Goal: Task Accomplishment & Management: Manage account settings

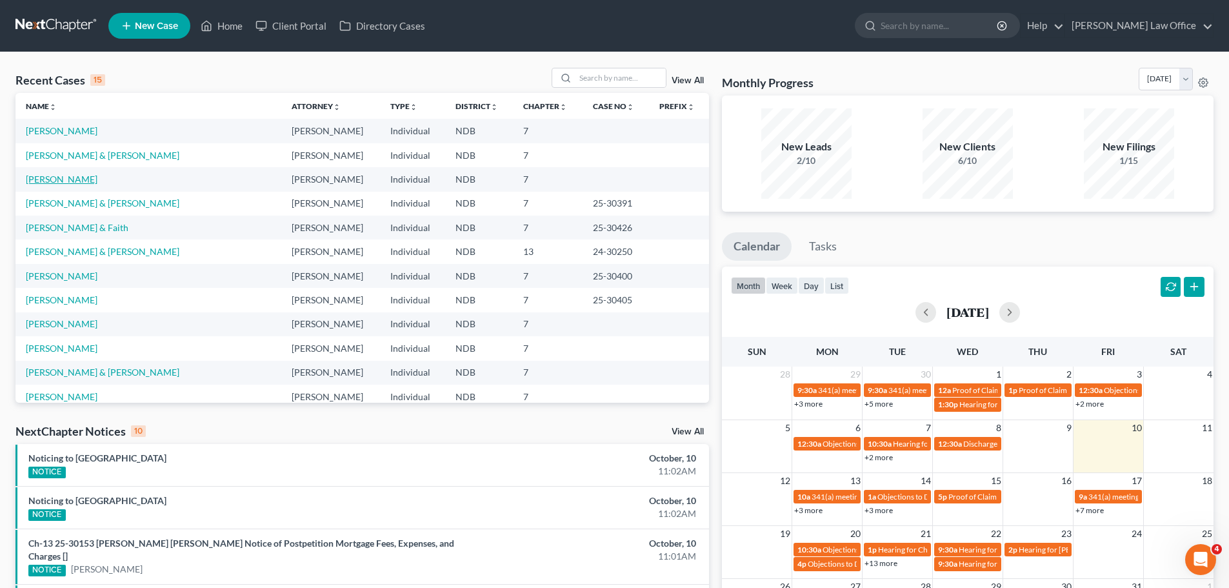
click at [60, 179] on link "[PERSON_NAME]" at bounding box center [62, 179] width 72 height 11
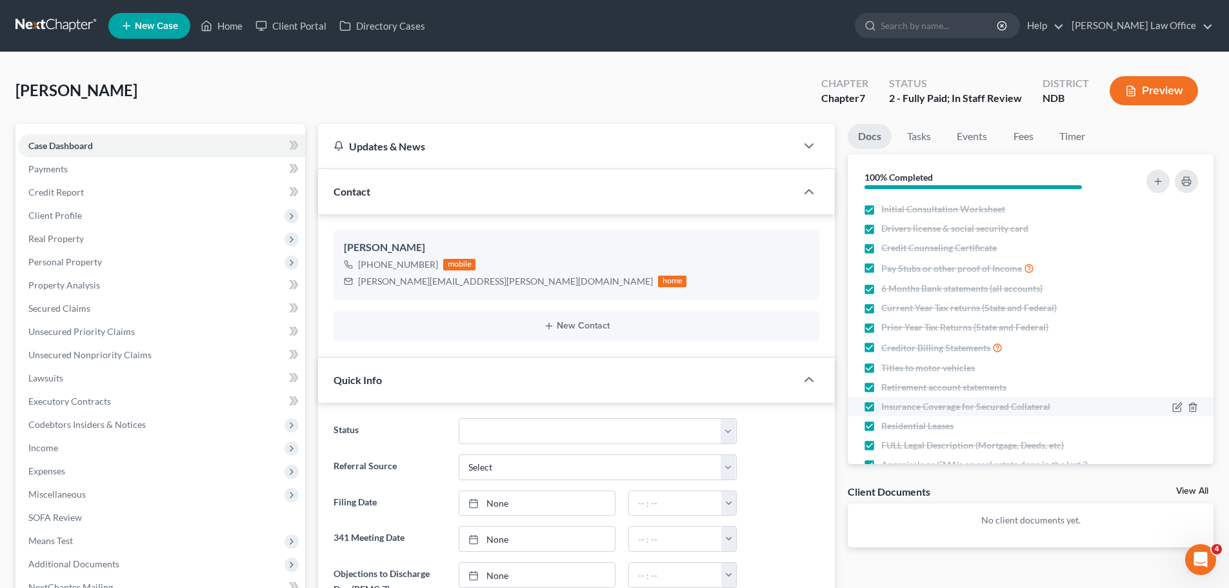
scroll to position [77, 0]
click at [645, 137] on link "Timer" at bounding box center [1072, 136] width 46 height 25
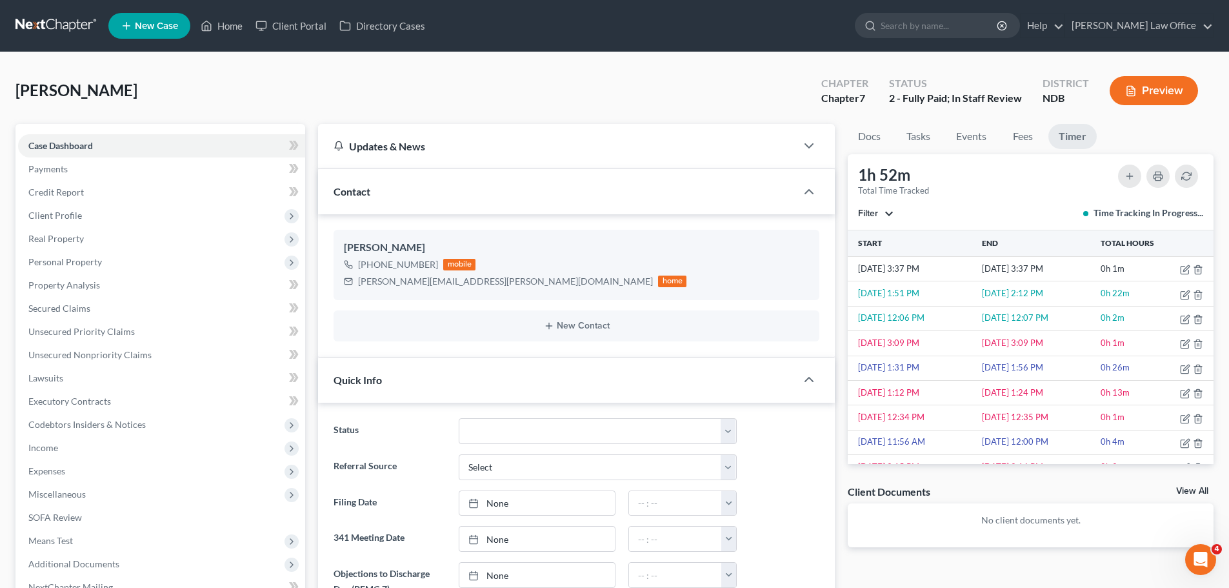
click at [645, 214] on button "Filter" at bounding box center [875, 213] width 35 height 9
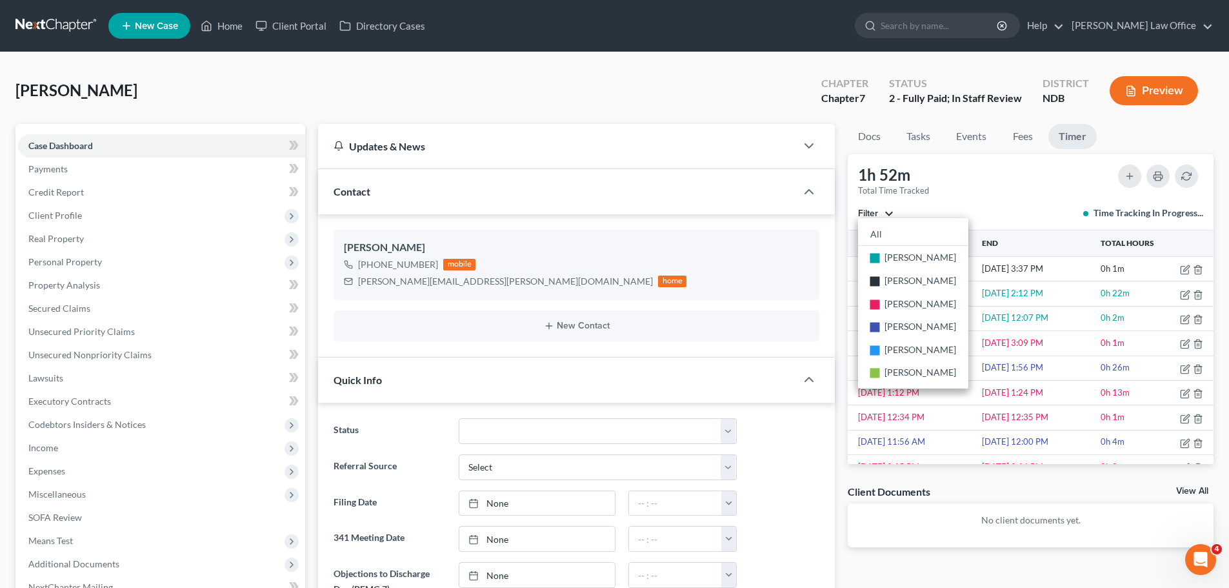
click at [645, 172] on div "1h 52m Total Time Tracked Filter All stop [PERSON_NAME] stop [PERSON_NAME] stop…" at bounding box center [1031, 192] width 366 height 76
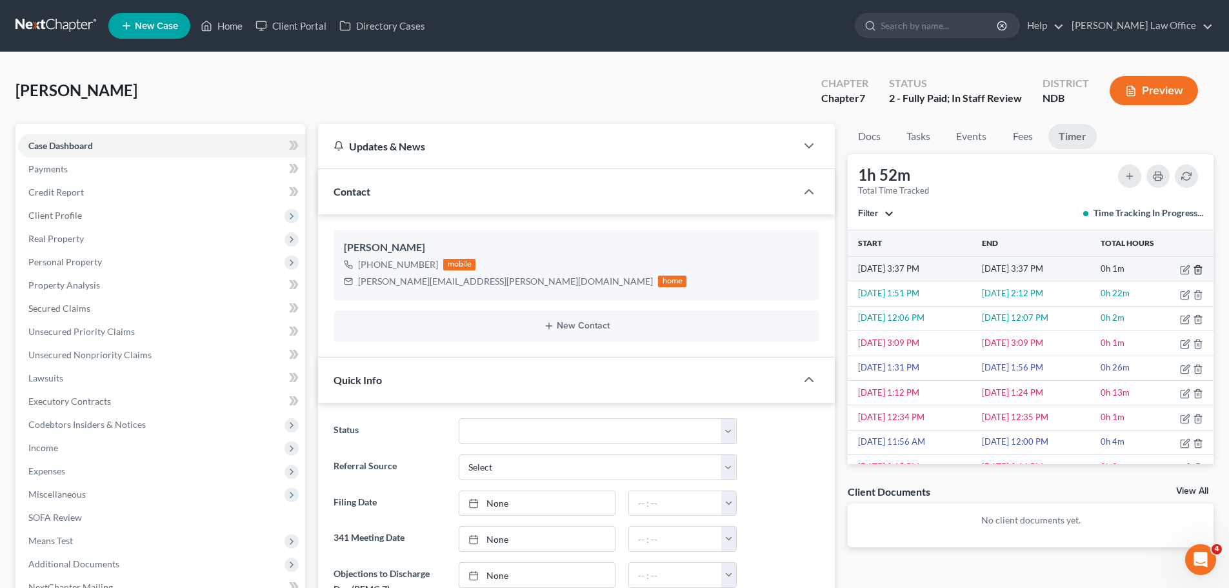
click at [645, 270] on line "button" at bounding box center [1199, 270] width 0 height 3
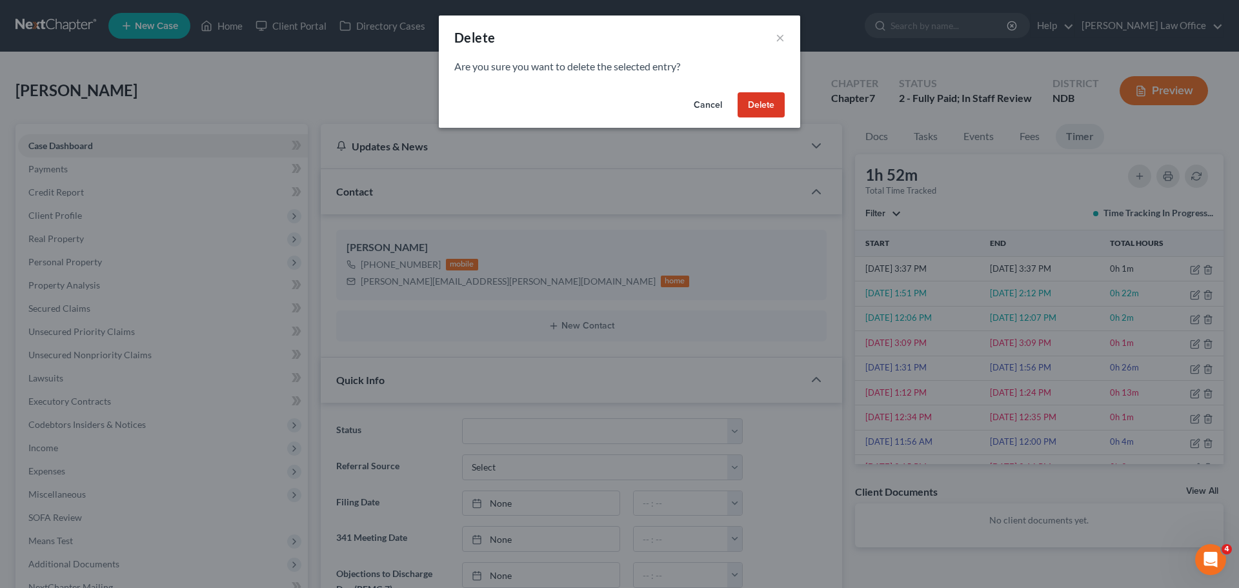
drag, startPoint x: 752, startPoint y: 106, endPoint x: 761, endPoint y: 106, distance: 9.1
click at [645, 106] on button "Delete" at bounding box center [761, 105] width 47 height 26
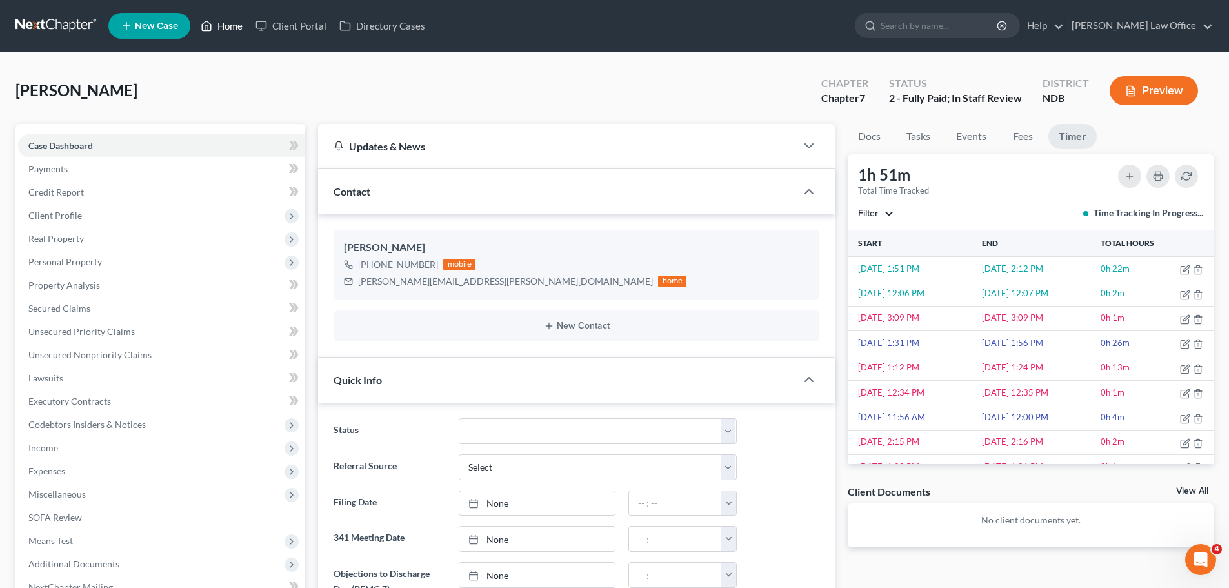
click at [233, 26] on link "Home" at bounding box center [221, 25] width 55 height 23
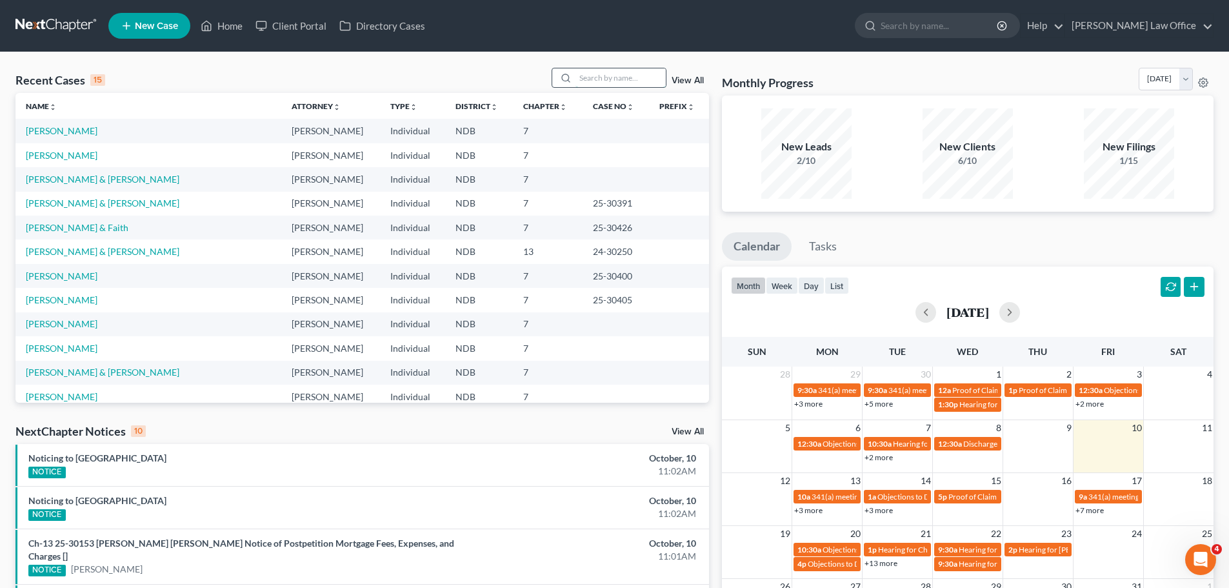
click at [609, 82] on input "search" at bounding box center [621, 77] width 90 height 19
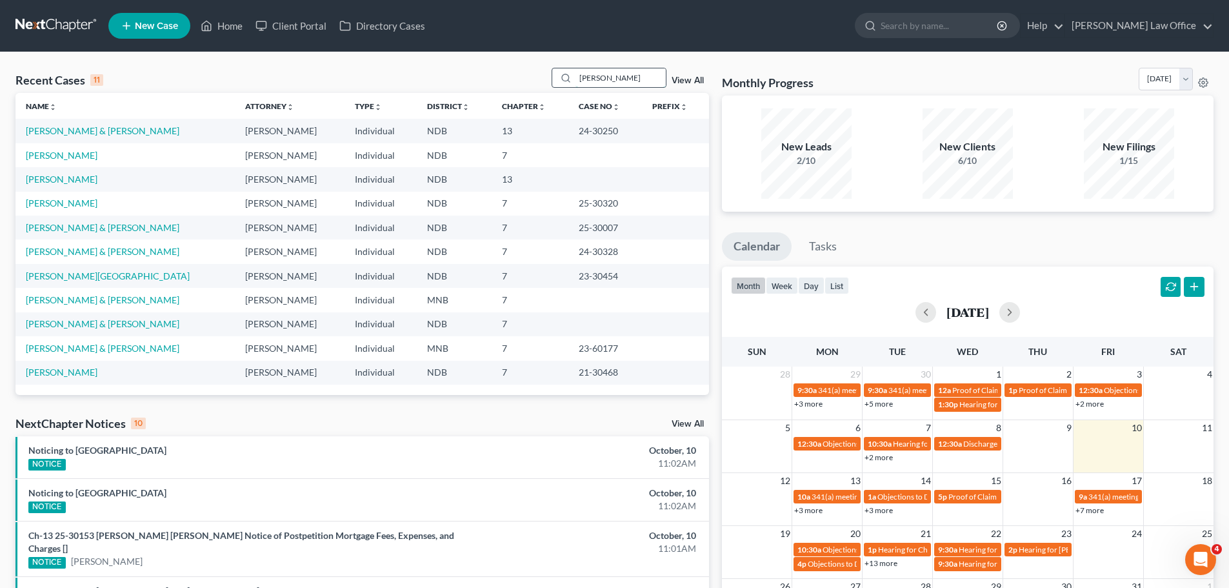
type input "[PERSON_NAME]"
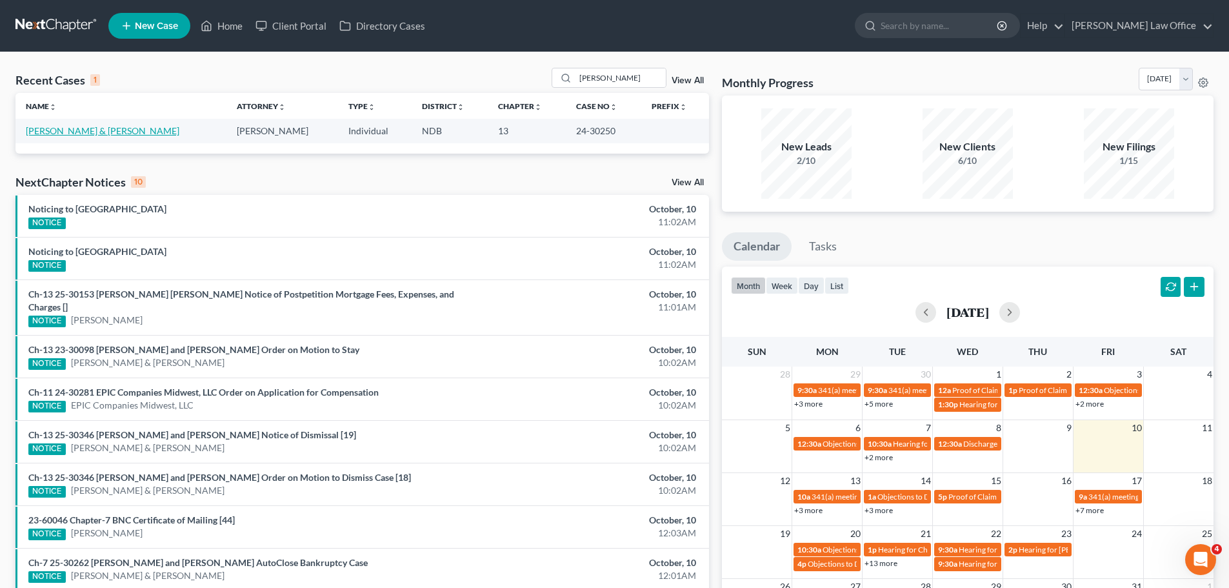
click at [79, 130] on link "[PERSON_NAME] & [PERSON_NAME]" at bounding box center [103, 130] width 154 height 11
select select "0"
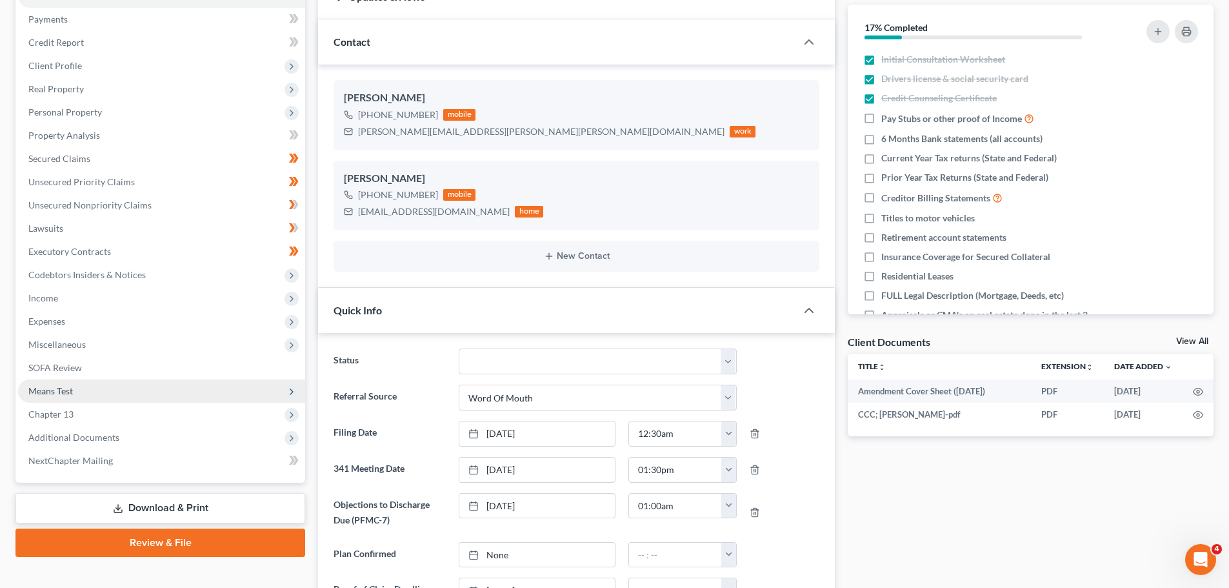
scroll to position [194, 0]
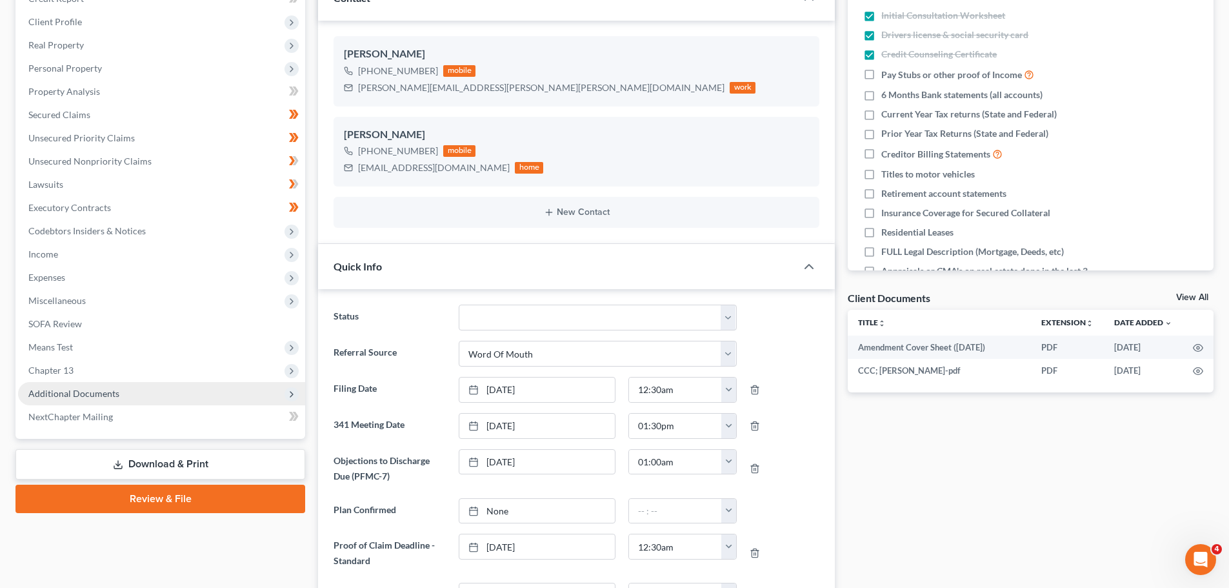
click at [92, 393] on span "Additional Documents" at bounding box center [73, 393] width 91 height 11
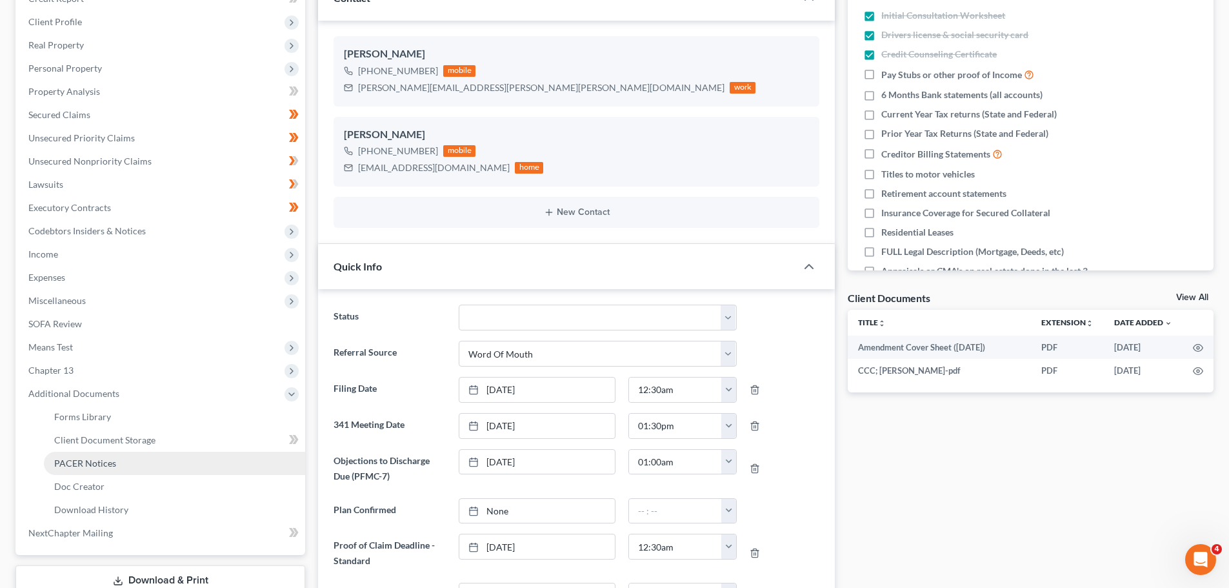
click at [81, 462] on span "PACER Notices" at bounding box center [85, 463] width 62 height 11
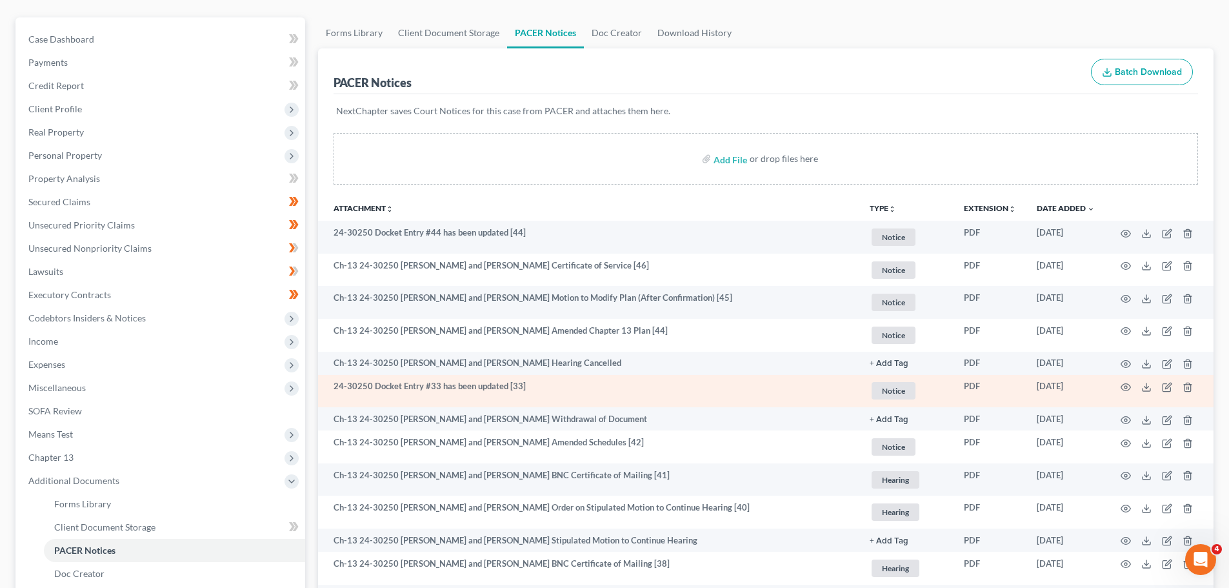
scroll to position [194, 0]
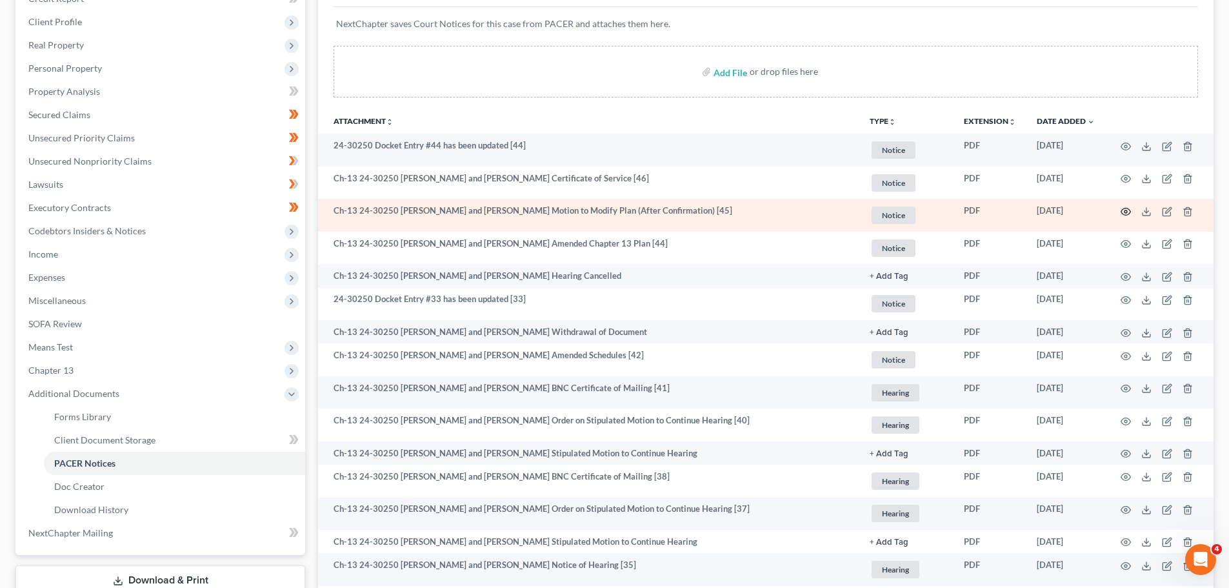
click at [645, 213] on circle "button" at bounding box center [1126, 211] width 3 height 3
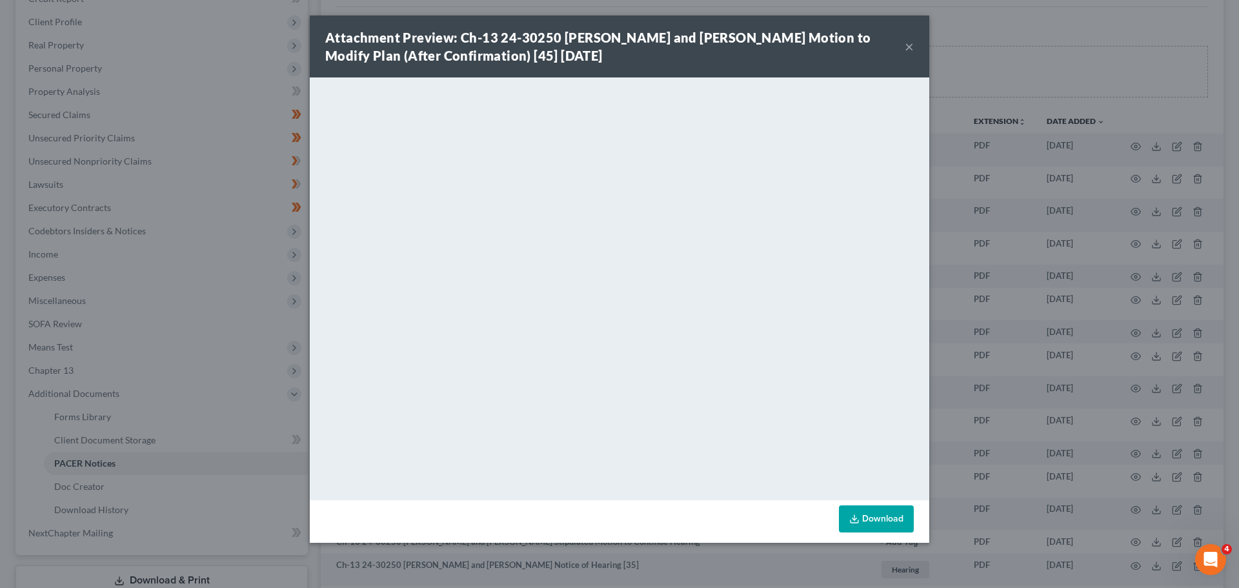
click at [645, 46] on button "×" at bounding box center [909, 46] width 9 height 15
